Goal: Feedback & Contribution: Leave review/rating

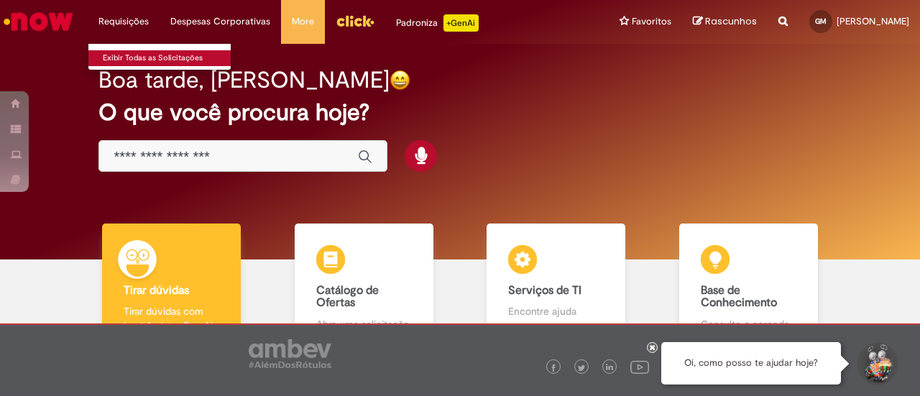
click at [172, 60] on link "Exibir Todas as Solicitações" at bounding box center [167, 58] width 158 height 16
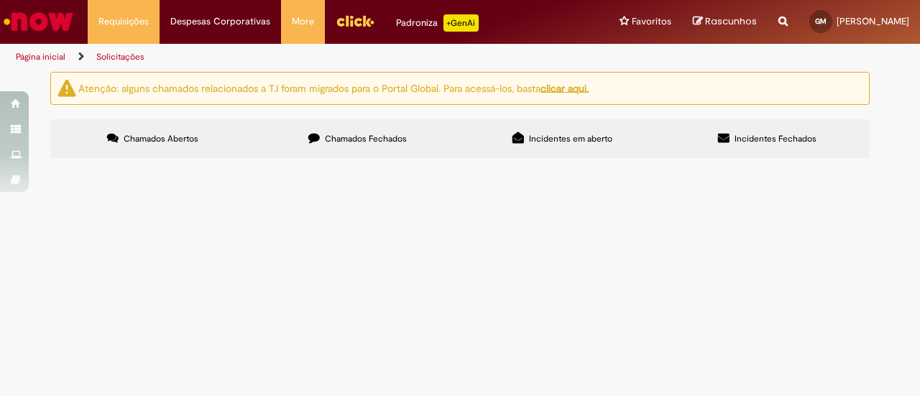
click at [364, 154] on label "Chamados Fechados" at bounding box center [357, 138] width 205 height 39
click at [0, 0] on span "Ativação do festival de cinema de Gramado ATENÇÃO: LINHAS NÃO DISPONÍVEIS NO CH…" at bounding box center [0, 0] width 0 height 0
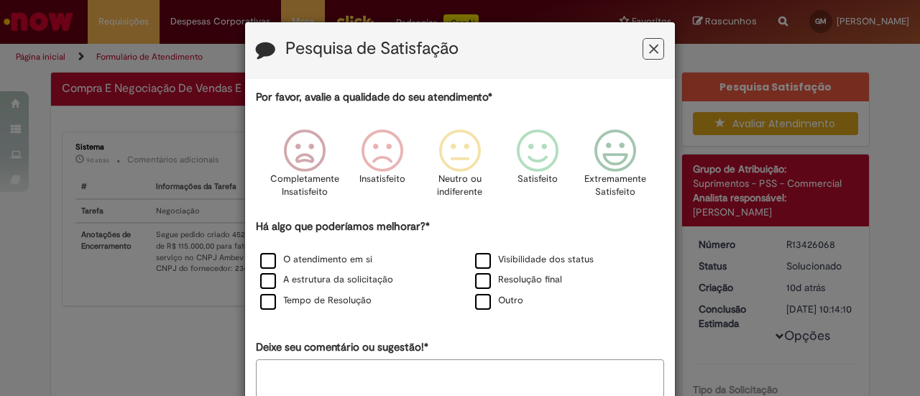
click at [475, 287] on label "Resolução final" at bounding box center [518, 280] width 87 height 14
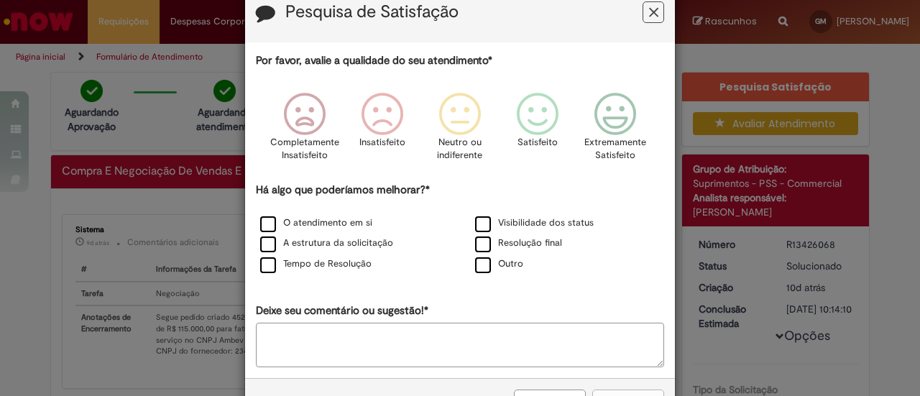
scroll to position [86, 0]
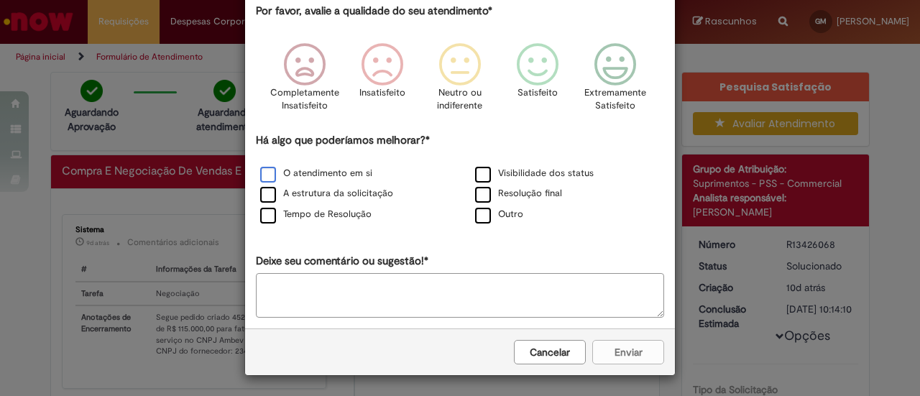
click at [282, 170] on label "O atendimento em si" at bounding box center [316, 174] width 112 height 14
click at [282, 203] on div "A estrutura da solicitação" at bounding box center [352, 194] width 212 height 18
click at [305, 189] on label "A estrutura da solicitação" at bounding box center [326, 194] width 133 height 14
click at [305, 208] on label "Tempo de Resolução" at bounding box center [315, 215] width 111 height 14
click at [497, 173] on label "Visibilidade dos status" at bounding box center [534, 174] width 119 height 14
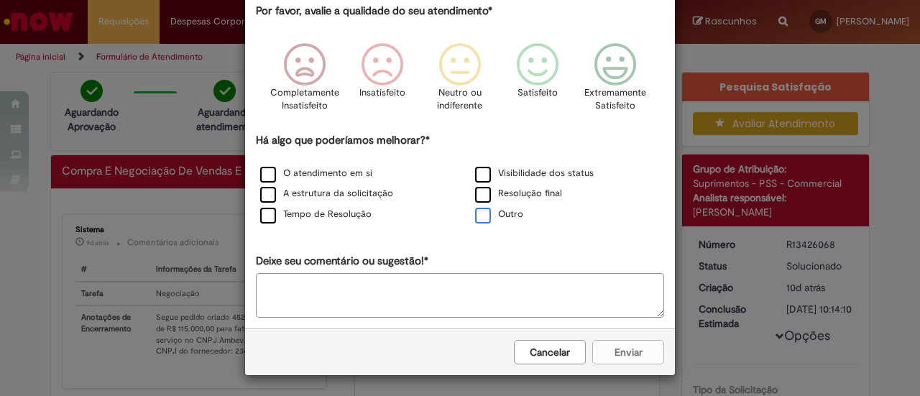
click at [499, 209] on label "Outro" at bounding box center [499, 215] width 48 height 14
drag, startPoint x: 416, startPoint y: 268, endPoint x: 414, endPoint y: 290, distance: 21.7
click at [414, 290] on div "Por favor, avalie a qualidade do seu atendimento* Completamente Insatisfeito In…" at bounding box center [460, 161] width 408 height 314
click at [414, 290] on textarea "Deixe seu comentário ou sugestão!*" at bounding box center [460, 296] width 408 height 45
type textarea "*"
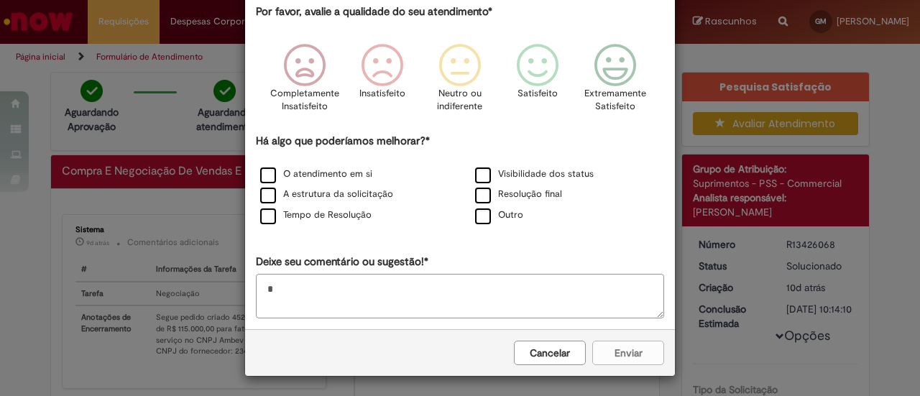
scroll to position [86, 0]
click at [643, 359] on div "Cancelar Enviar" at bounding box center [460, 351] width 430 height 47
click at [607, 86] on icon "Feedback" at bounding box center [616, 65] width 54 height 43
drag, startPoint x: 576, startPoint y: 300, endPoint x: 151, endPoint y: 238, distance: 429.9
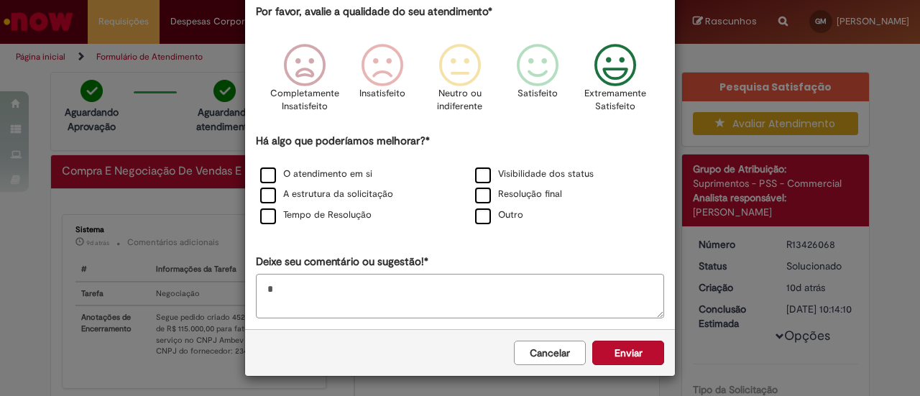
click at [151, 238] on div "Pesquisa de Satisfação Por favor, avalie a qualidade do seu atendimento* Comple…" at bounding box center [460, 198] width 920 height 396
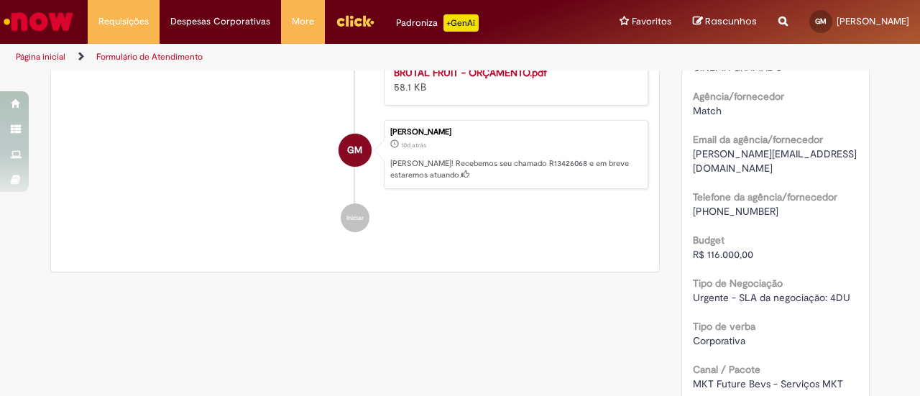
scroll to position [458, 0]
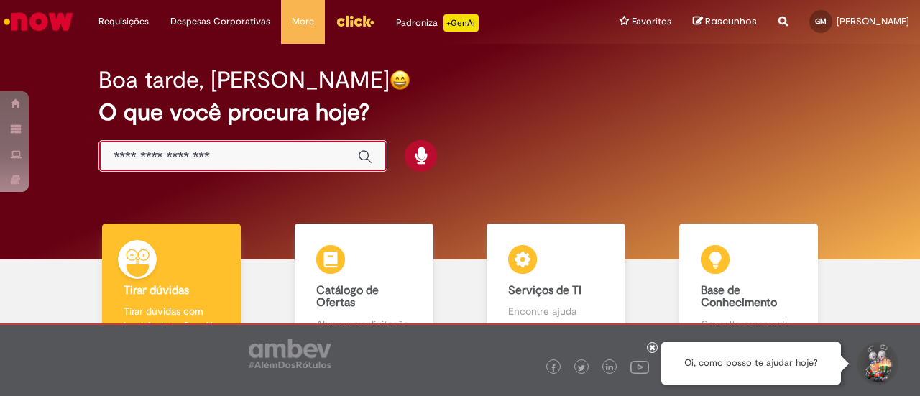
click at [249, 149] on input "Basta digitar aqui" at bounding box center [229, 157] width 230 height 17
